Goal: Check status: Check status

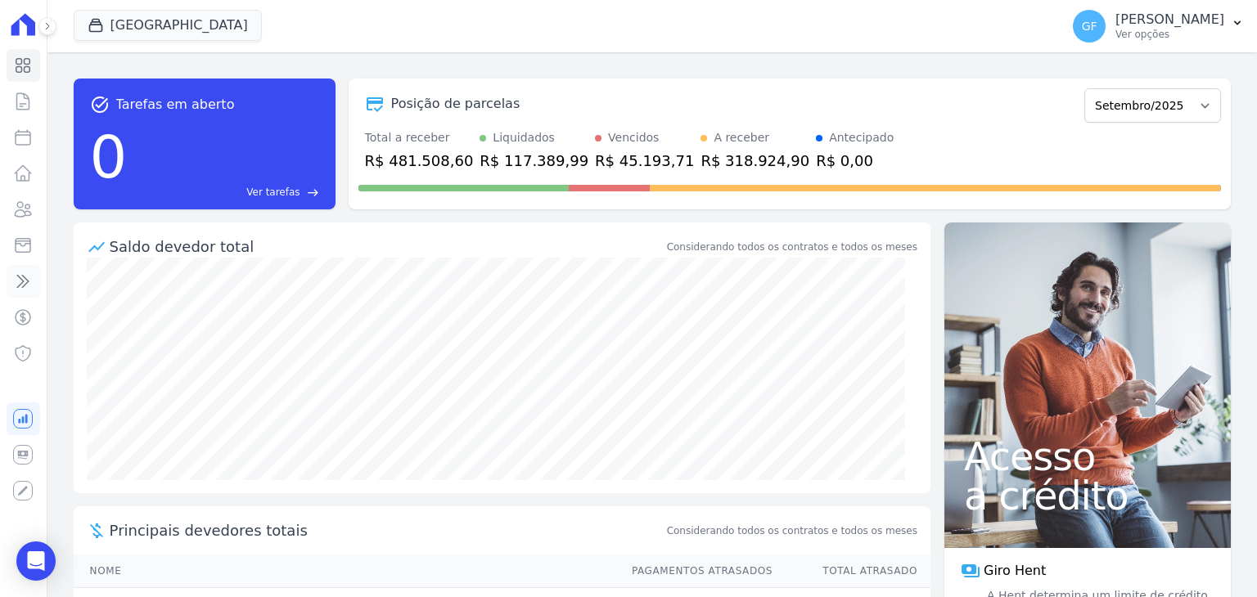
click at [28, 275] on icon at bounding box center [23, 282] width 20 height 20
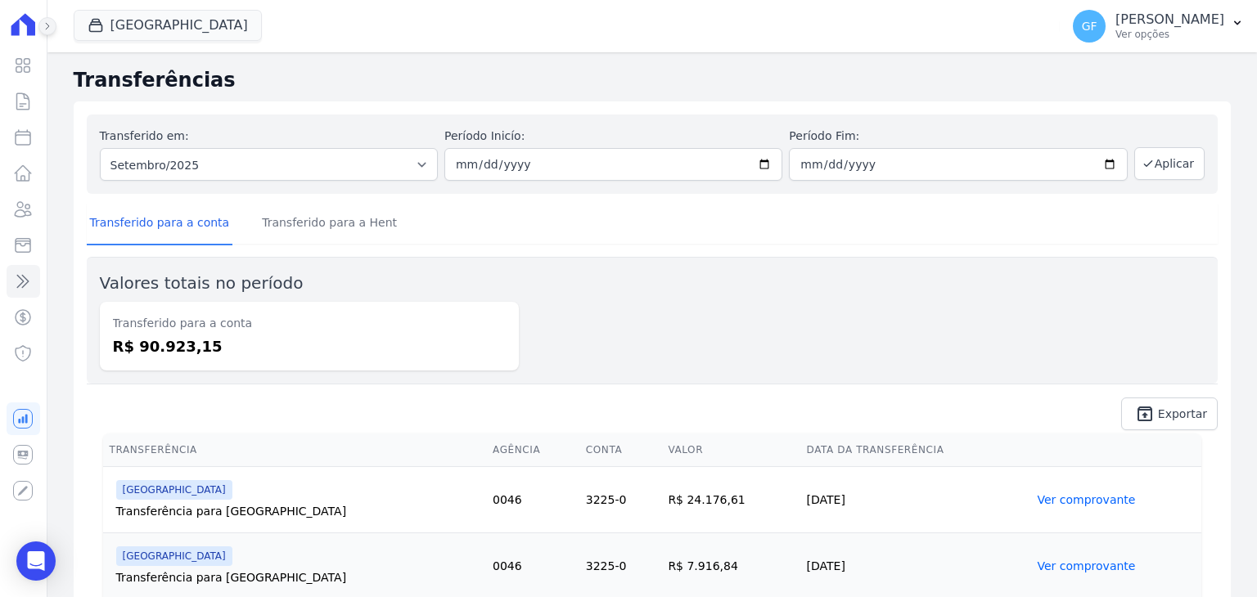
click at [47, 32] on button at bounding box center [47, 26] width 18 height 18
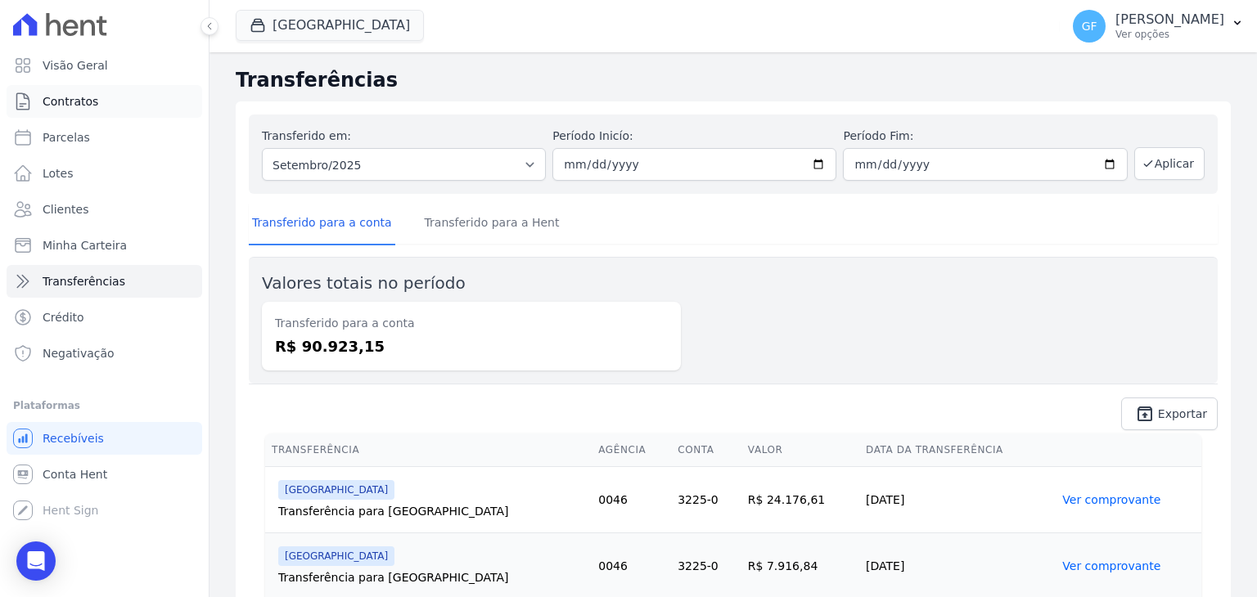
click at [77, 104] on span "Contratos" at bounding box center [71, 101] width 56 height 16
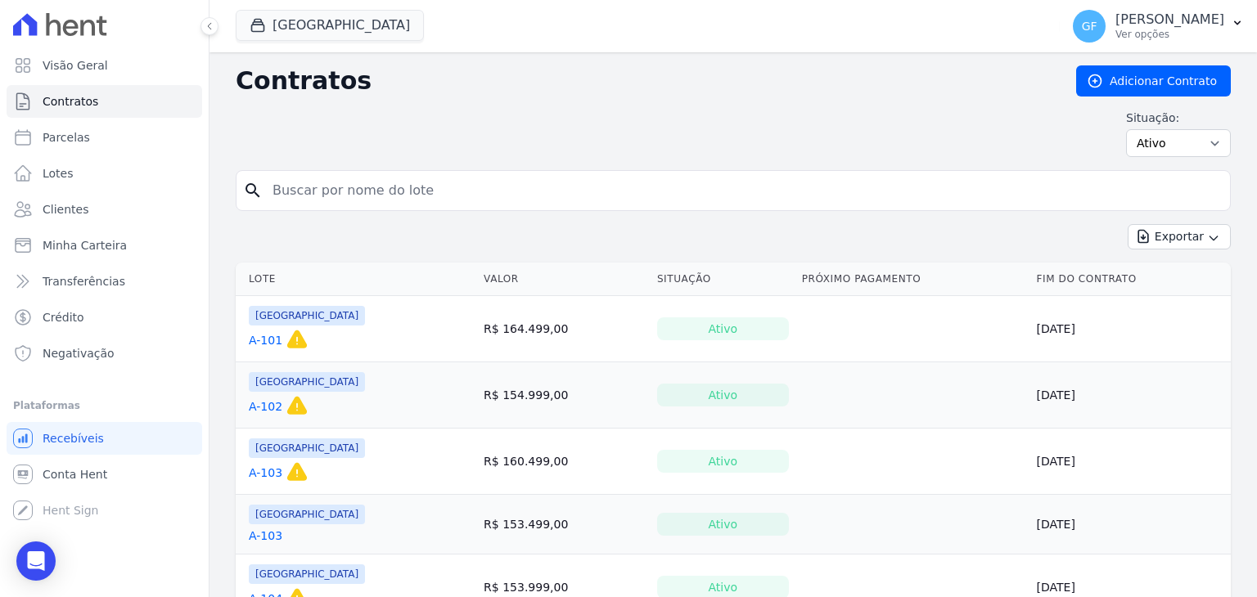
click at [326, 184] on input "search" at bounding box center [743, 190] width 961 height 33
paste input "Júlia Dal Bianco Muniz"
type input "Júlia Dal Bianco Muniz"
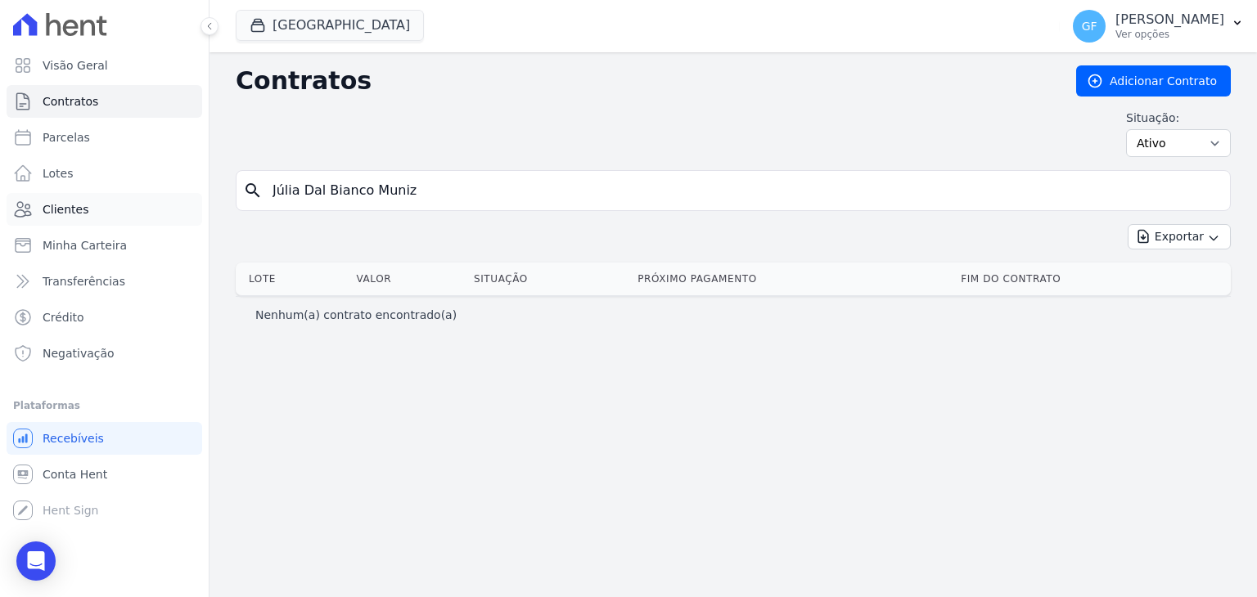
click at [63, 203] on span "Clientes" at bounding box center [66, 209] width 46 height 16
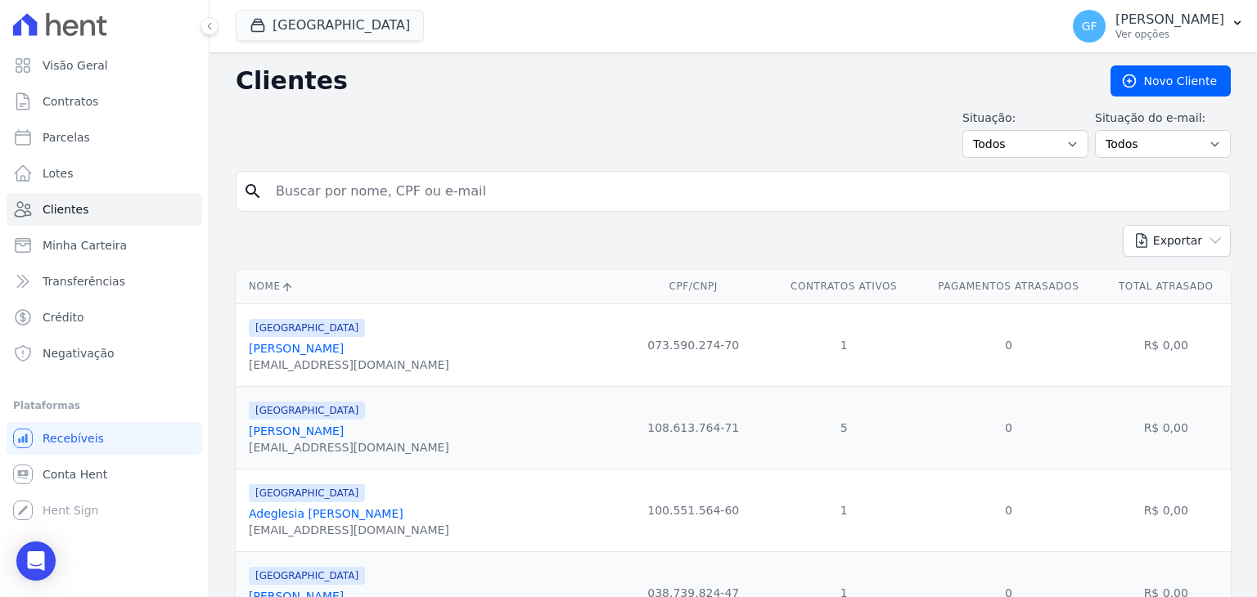
click at [370, 195] on input "search" at bounding box center [744, 191] width 957 height 33
paste input "Júlia Dal Bianco Muniz"
type input "Júlia Dal Bianco Muniz"
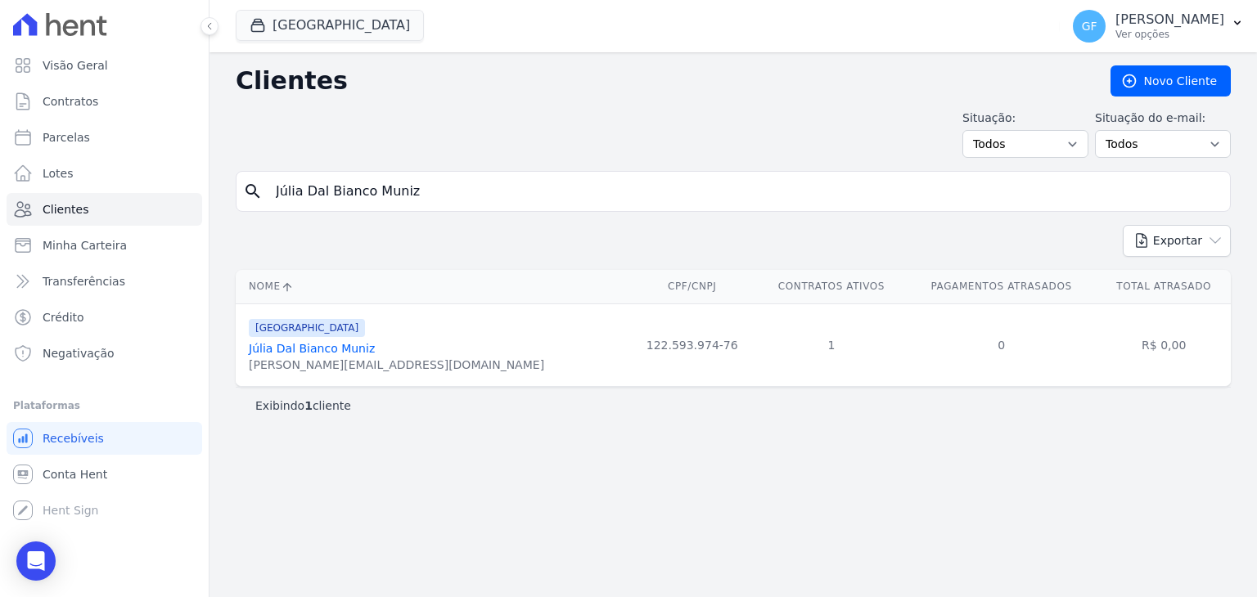
click at [295, 344] on link "Júlia Dal Bianco Muniz" at bounding box center [312, 348] width 126 height 13
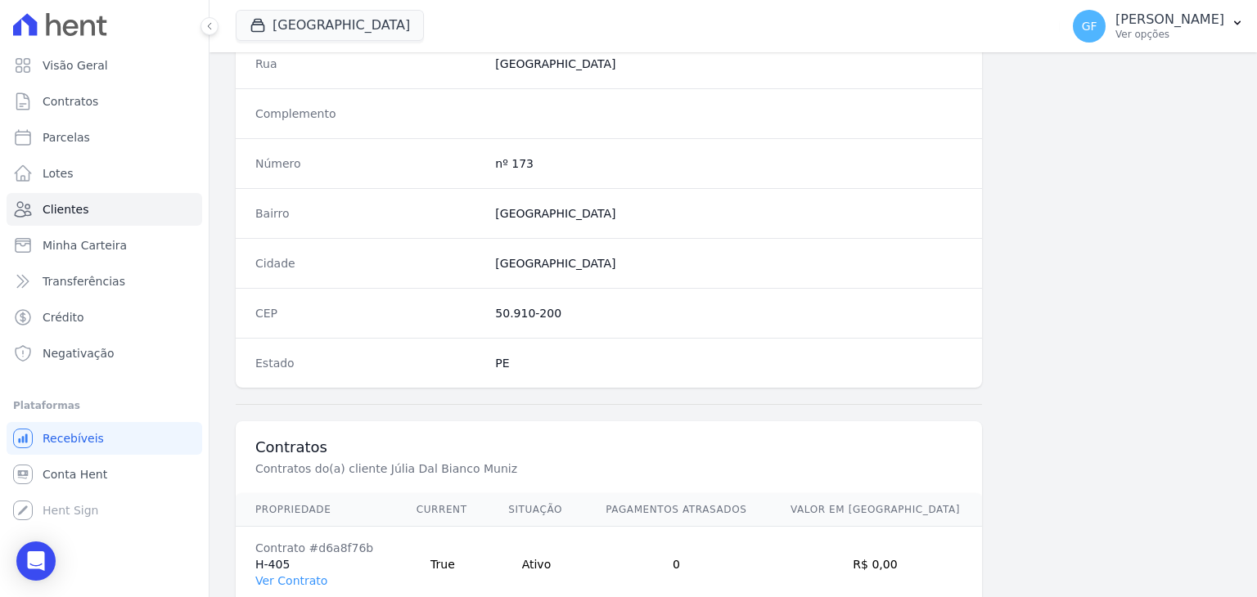
scroll to position [929, 0]
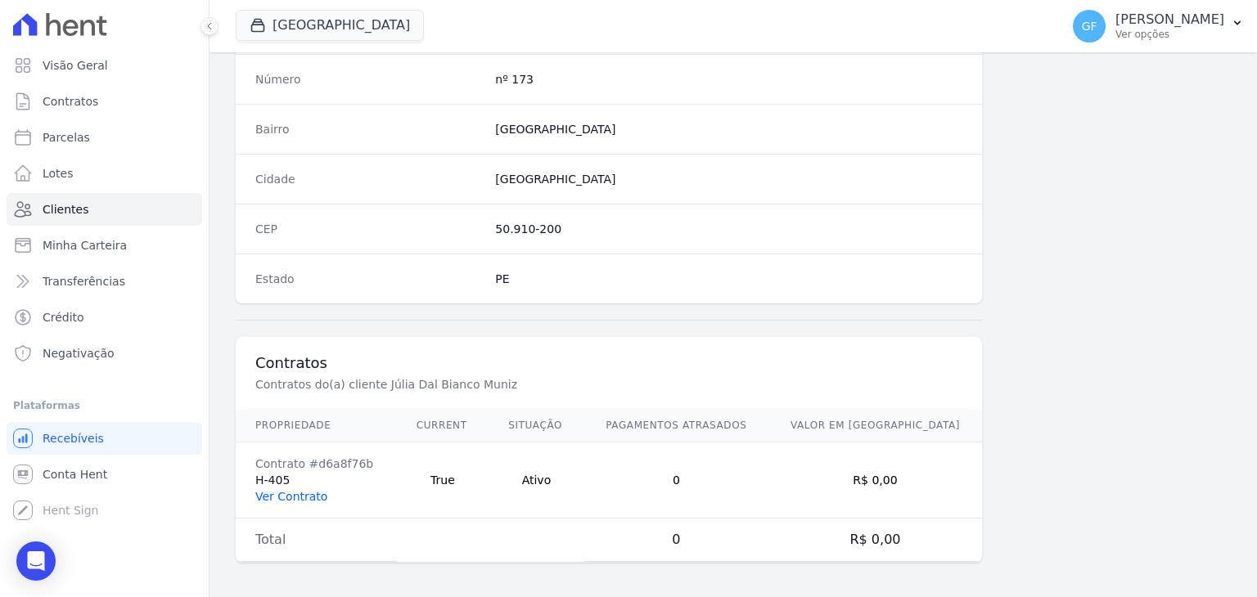
click at [277, 492] on link "Ver Contrato" at bounding box center [291, 496] width 72 height 13
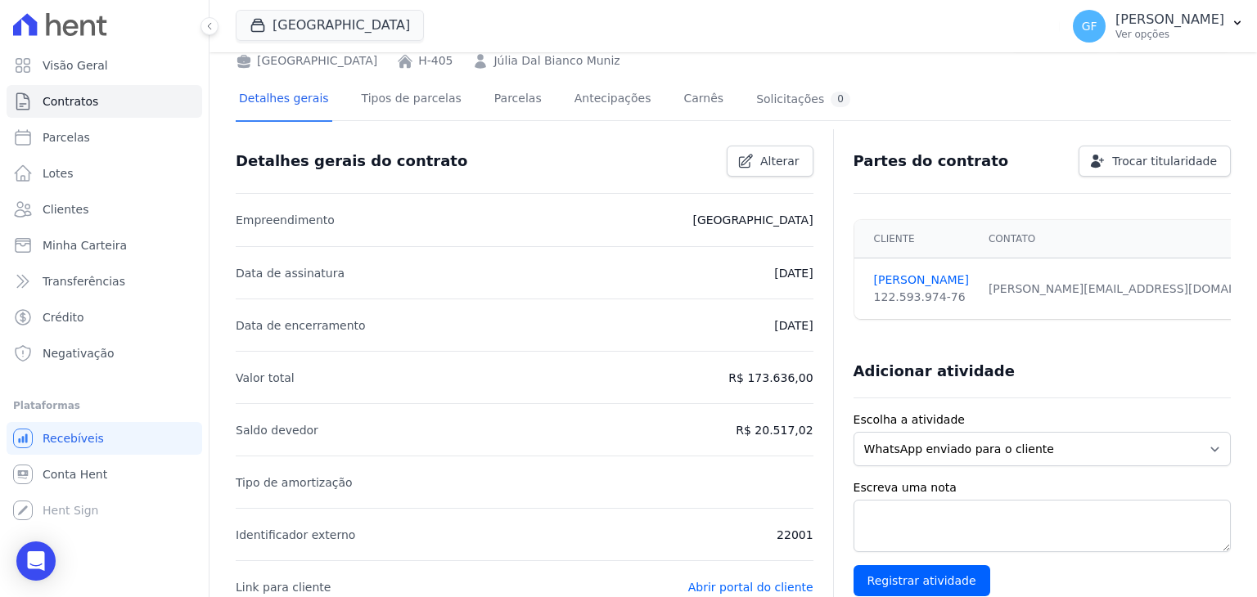
scroll to position [245, 0]
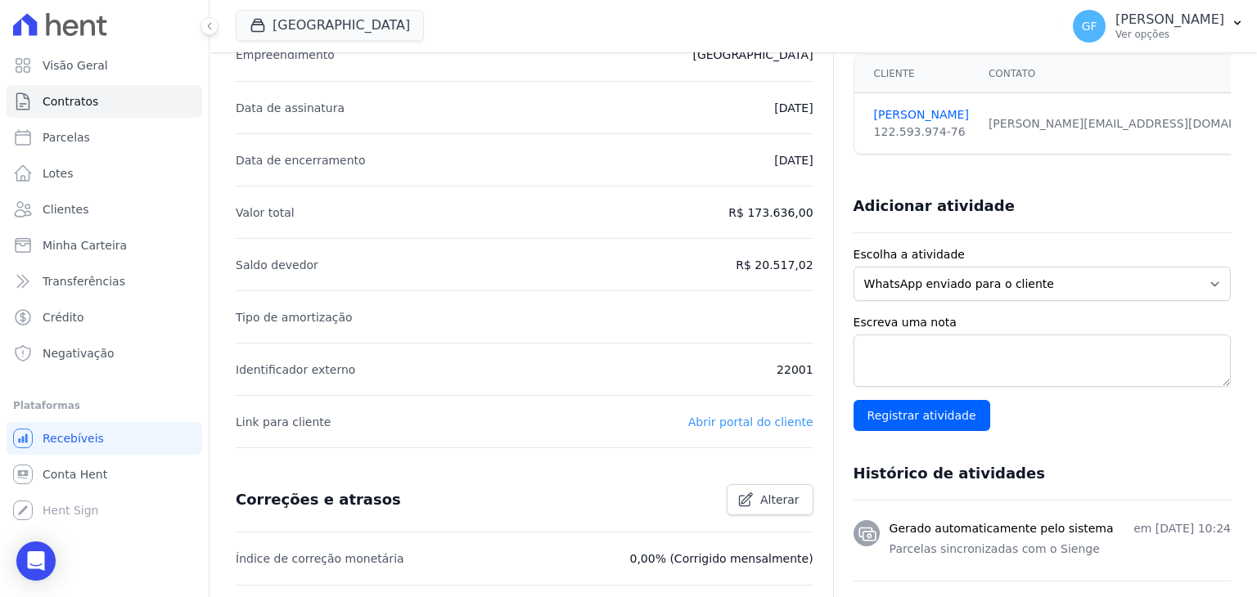
click at [758, 423] on link "Abrir portal do cliente" at bounding box center [750, 422] width 125 height 13
click at [68, 68] on span "Visão Geral" at bounding box center [75, 65] width 65 height 16
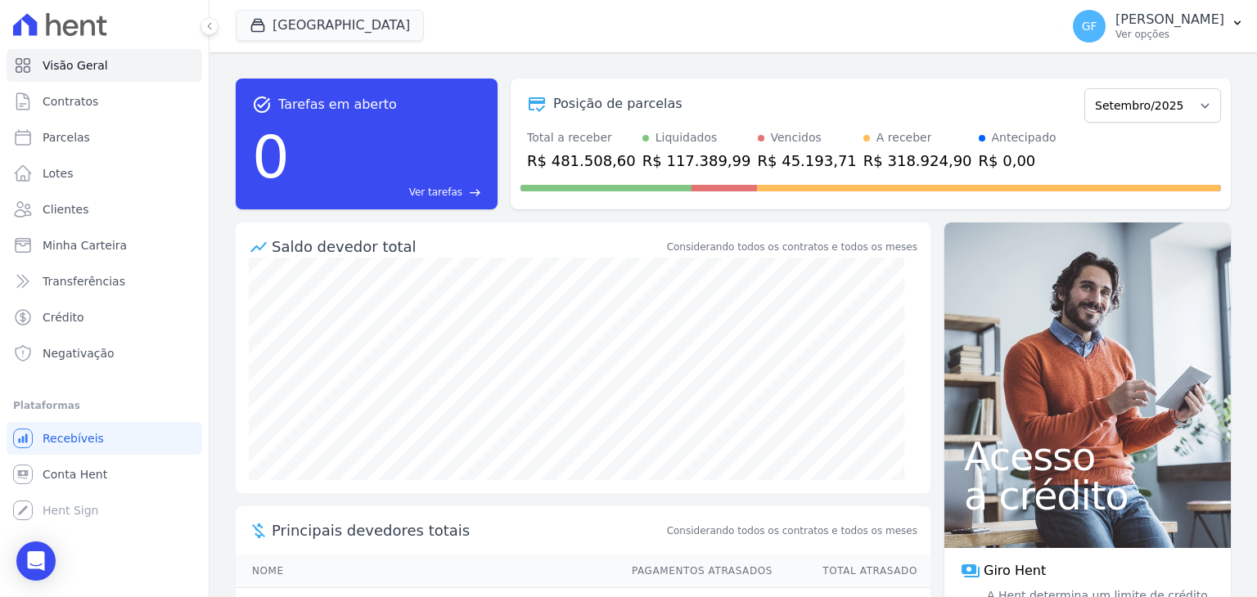
scroll to position [237, 0]
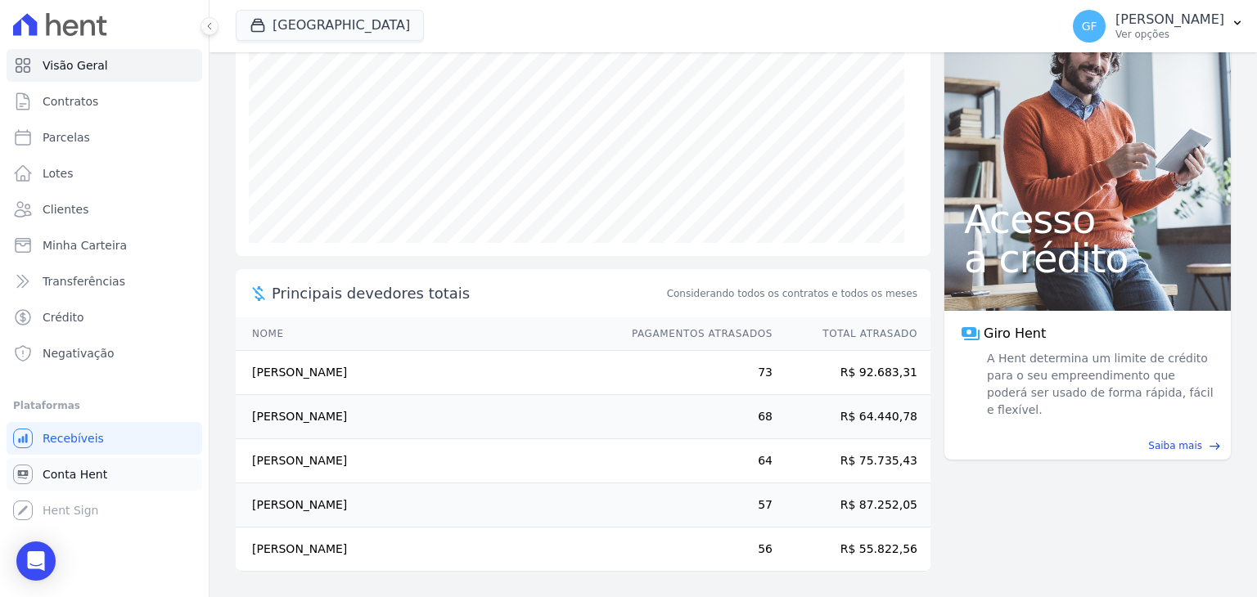
click at [42, 467] on link "Conta Hent" at bounding box center [105, 474] width 196 height 33
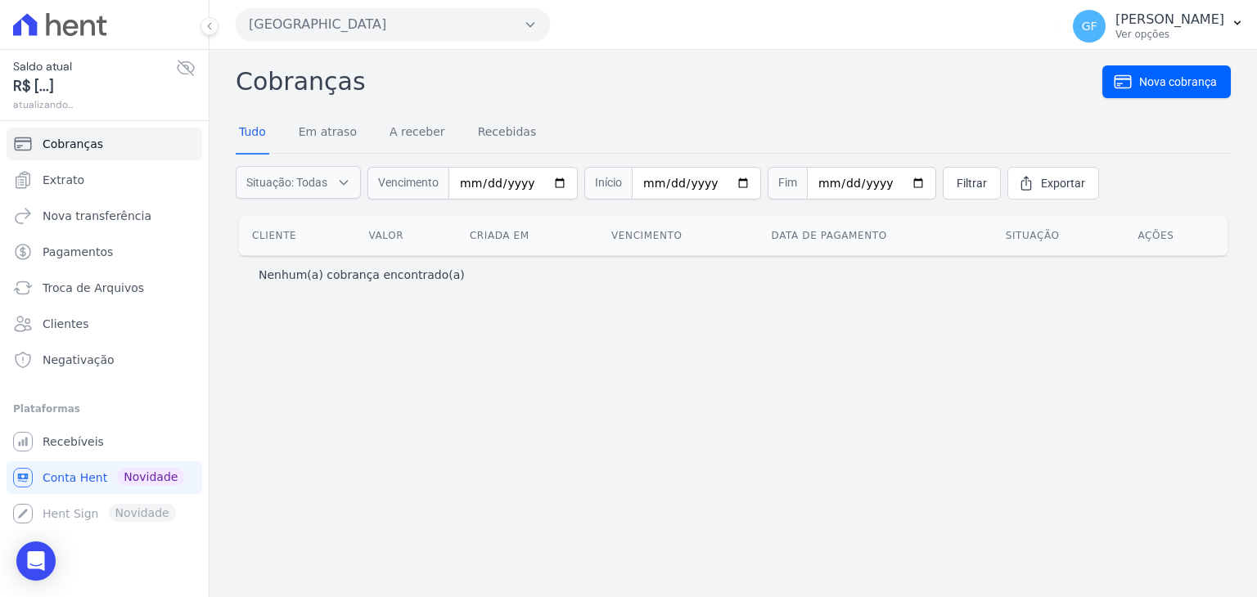
click at [189, 74] on icon at bounding box center [186, 68] width 20 height 20
click at [74, 174] on span "Extrato" at bounding box center [64, 180] width 42 height 16
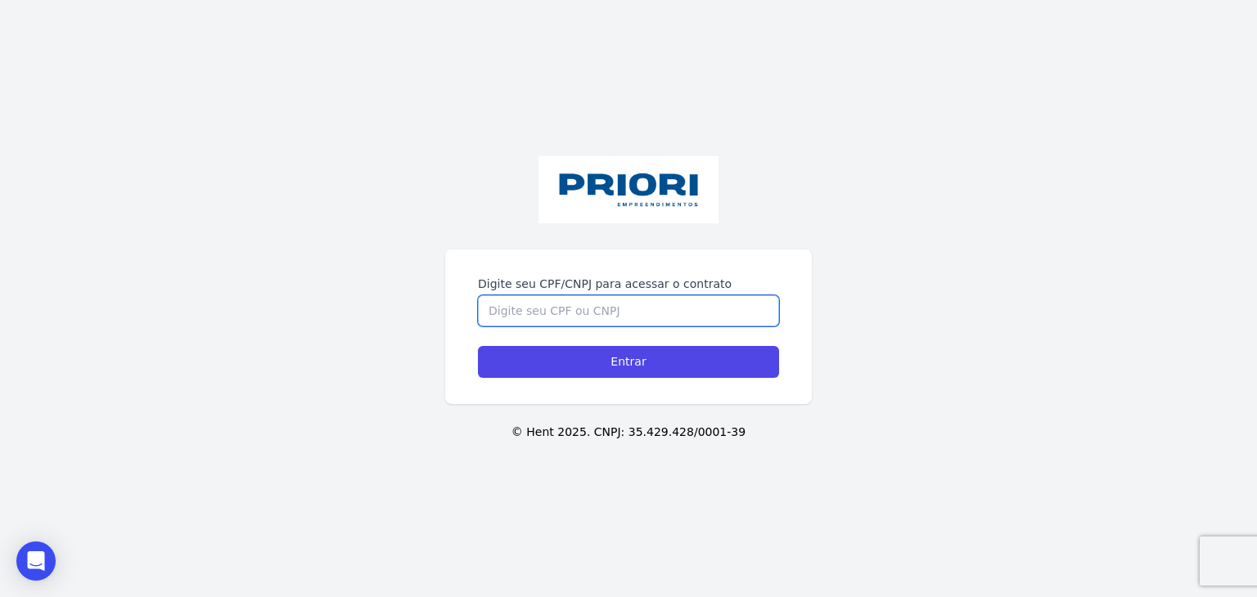
click at [540, 311] on input "Digite seu CPF/CNPJ para acessar o contrato" at bounding box center [628, 310] width 301 height 31
paste input "122.593.974-76"
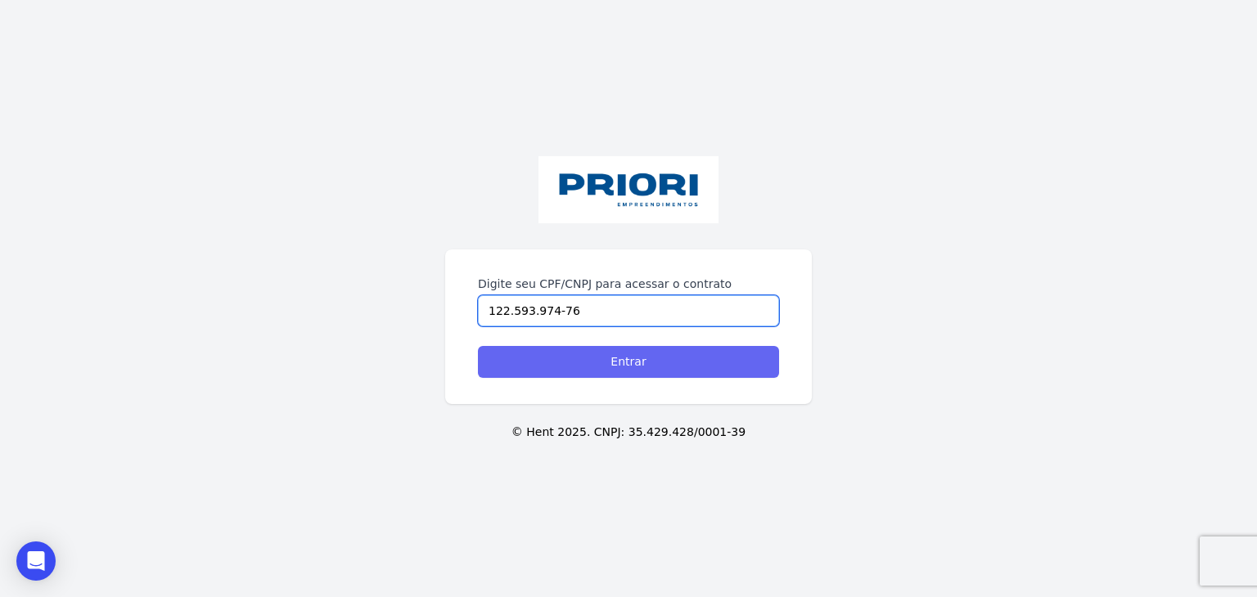
type input "122.593.974-76"
click at [520, 371] on input "Entrar" at bounding box center [628, 362] width 301 height 32
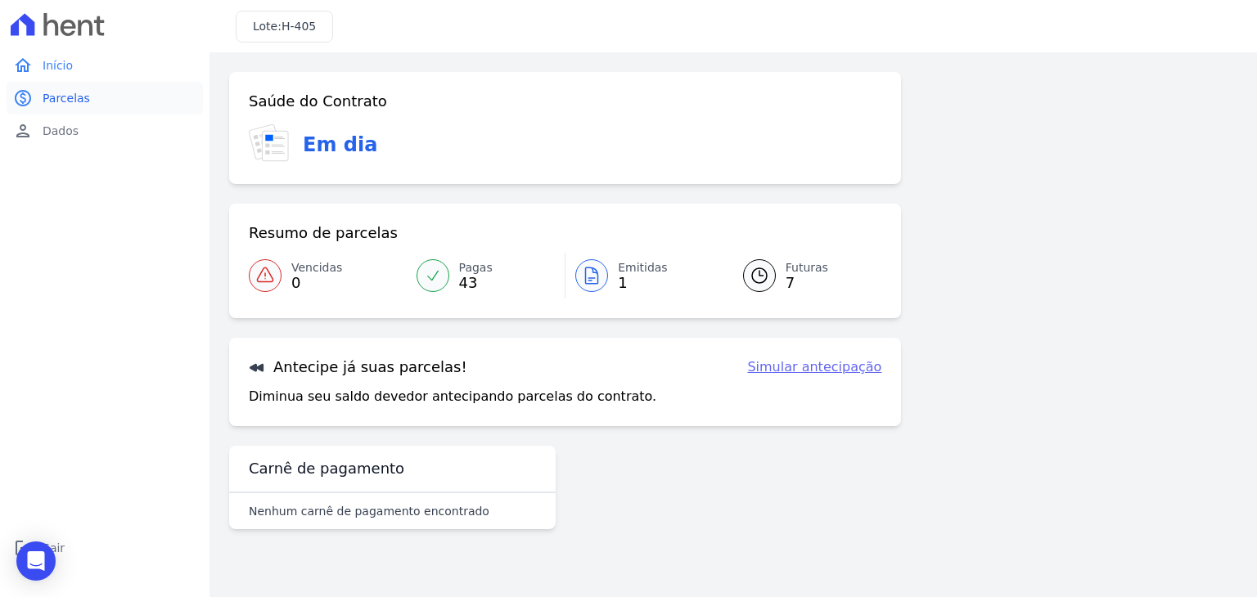
click at [82, 105] on span "Parcelas" at bounding box center [66, 98] width 47 height 16
